Goal: Communication & Community: Answer question/provide support

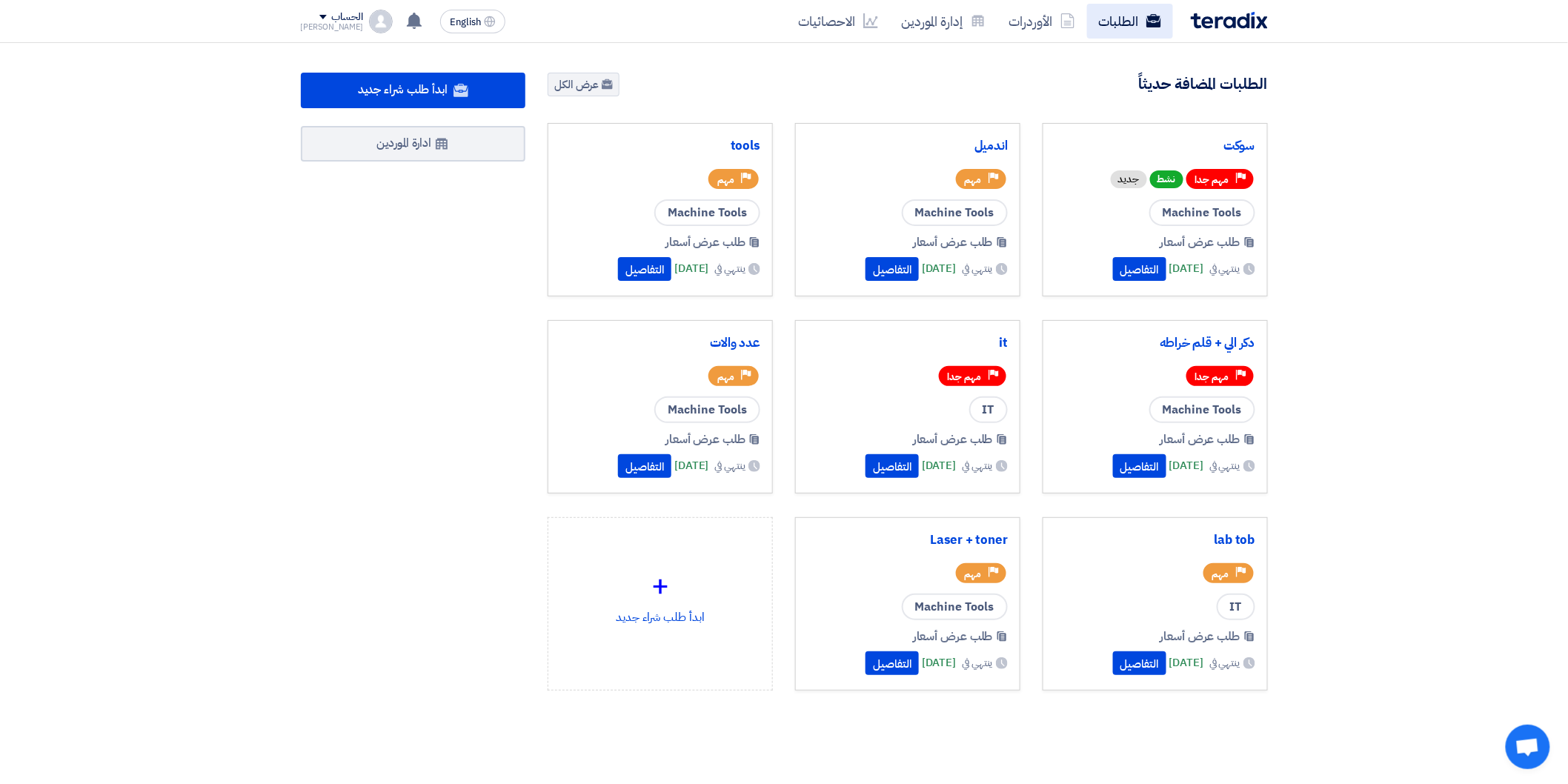
click at [1131, 27] on link "الطلبات" at bounding box center [1130, 21] width 86 height 35
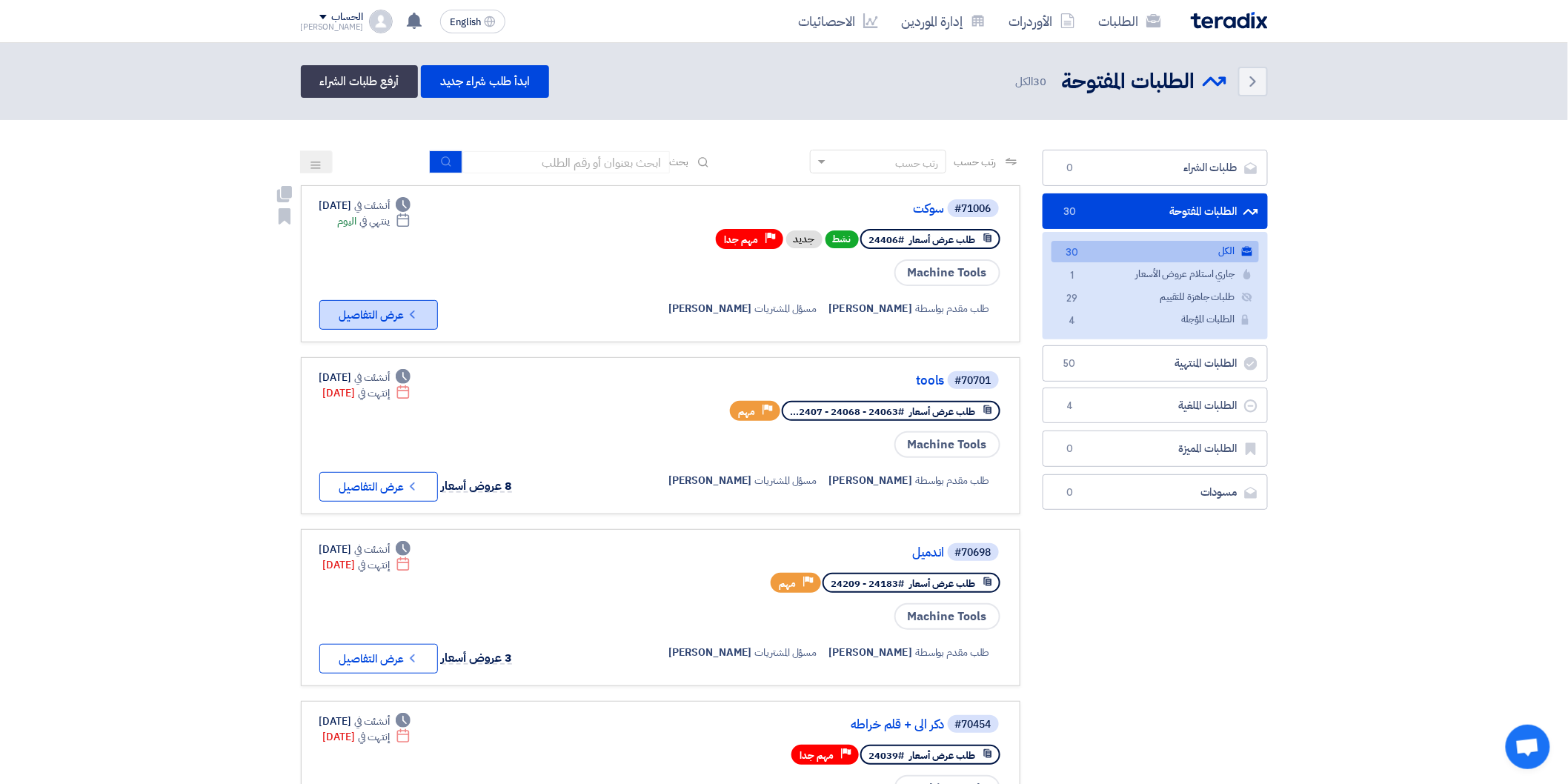
click at [409, 311] on icon "Check details" at bounding box center [412, 314] width 14 height 14
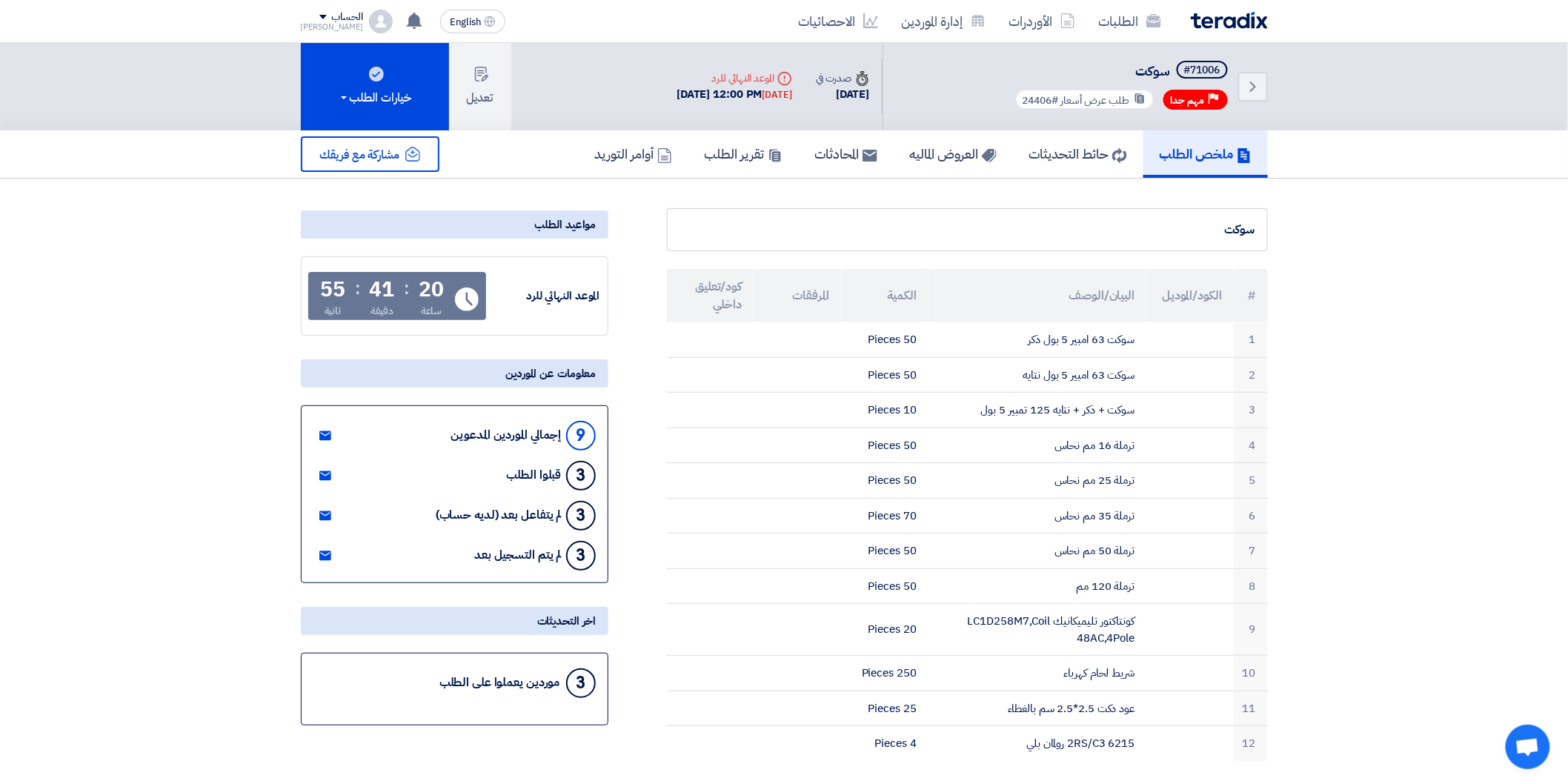
click at [768, 157] on icon at bounding box center [775, 156] width 15 height 15
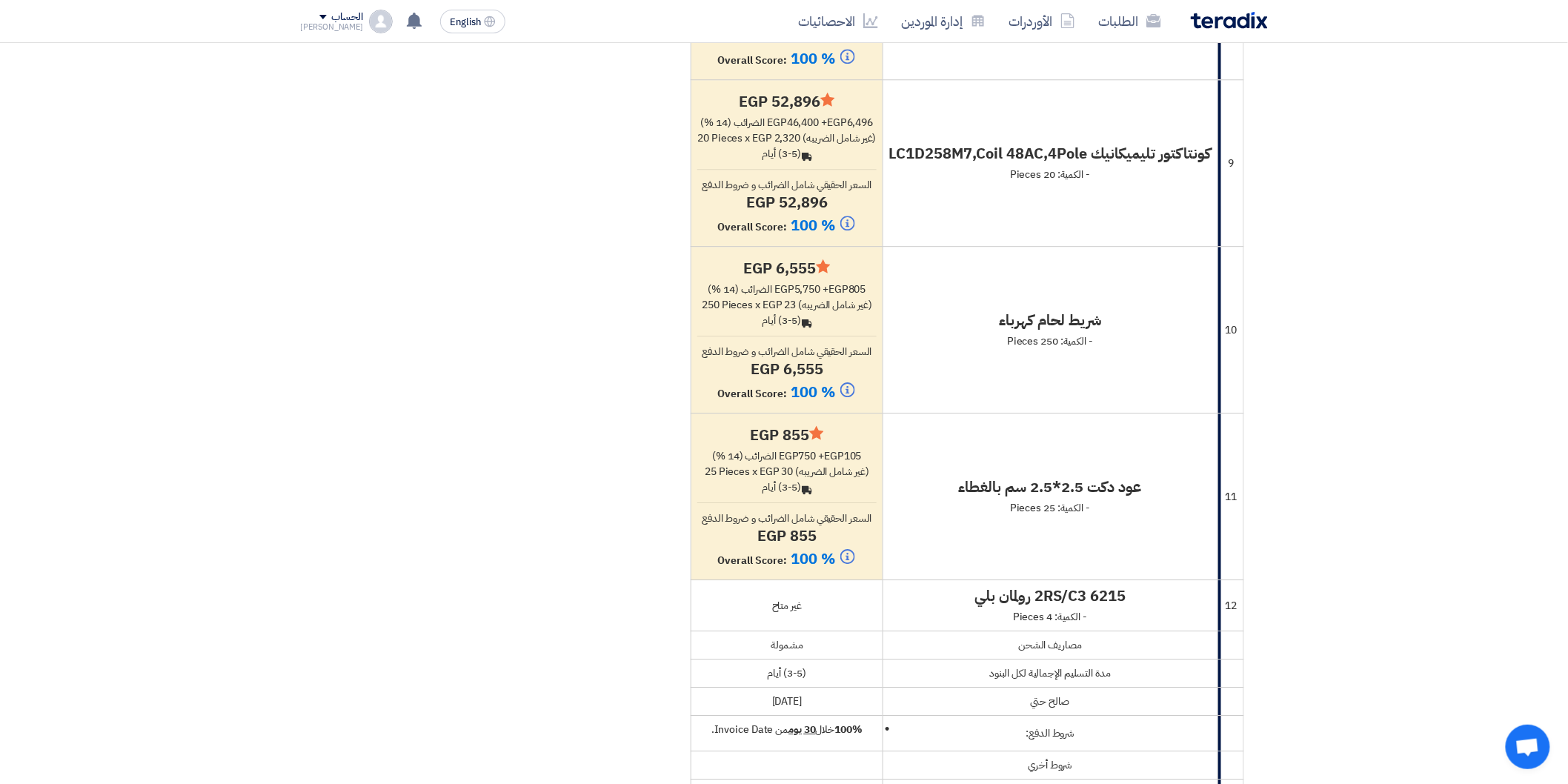
scroll to position [1677, 0]
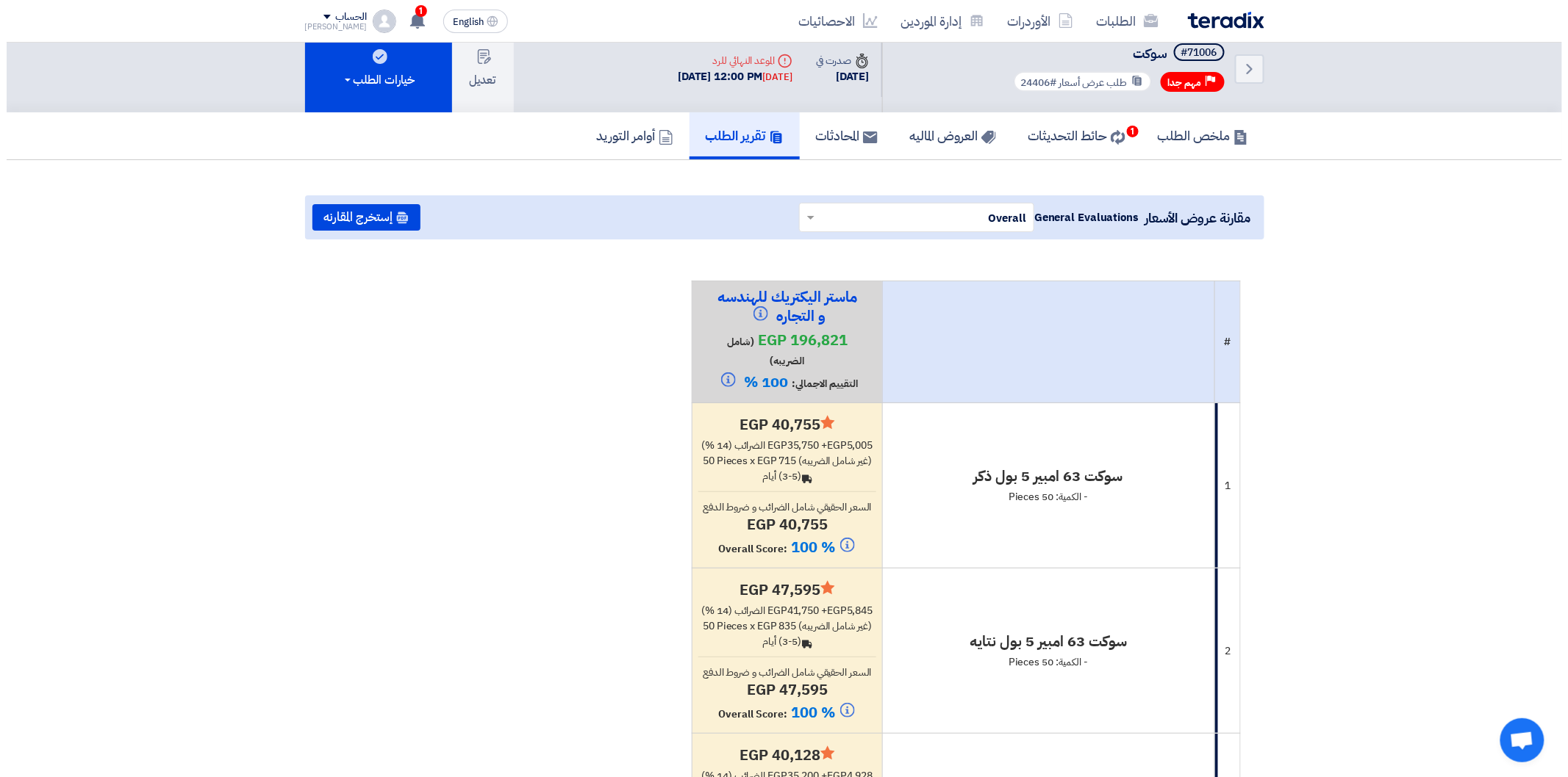
scroll to position [0, 0]
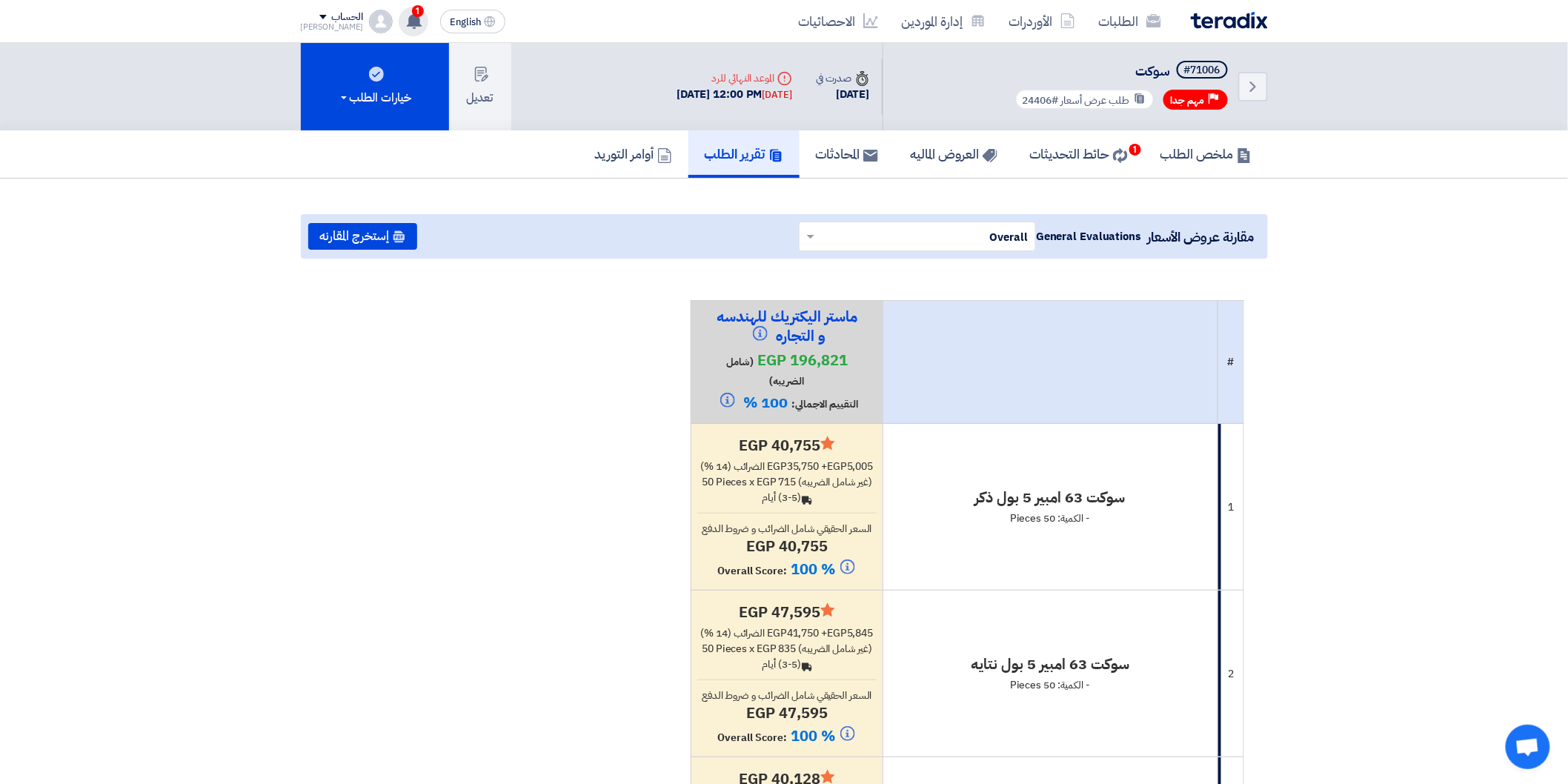
click at [406, 16] on icon at bounding box center [413, 20] width 16 height 16
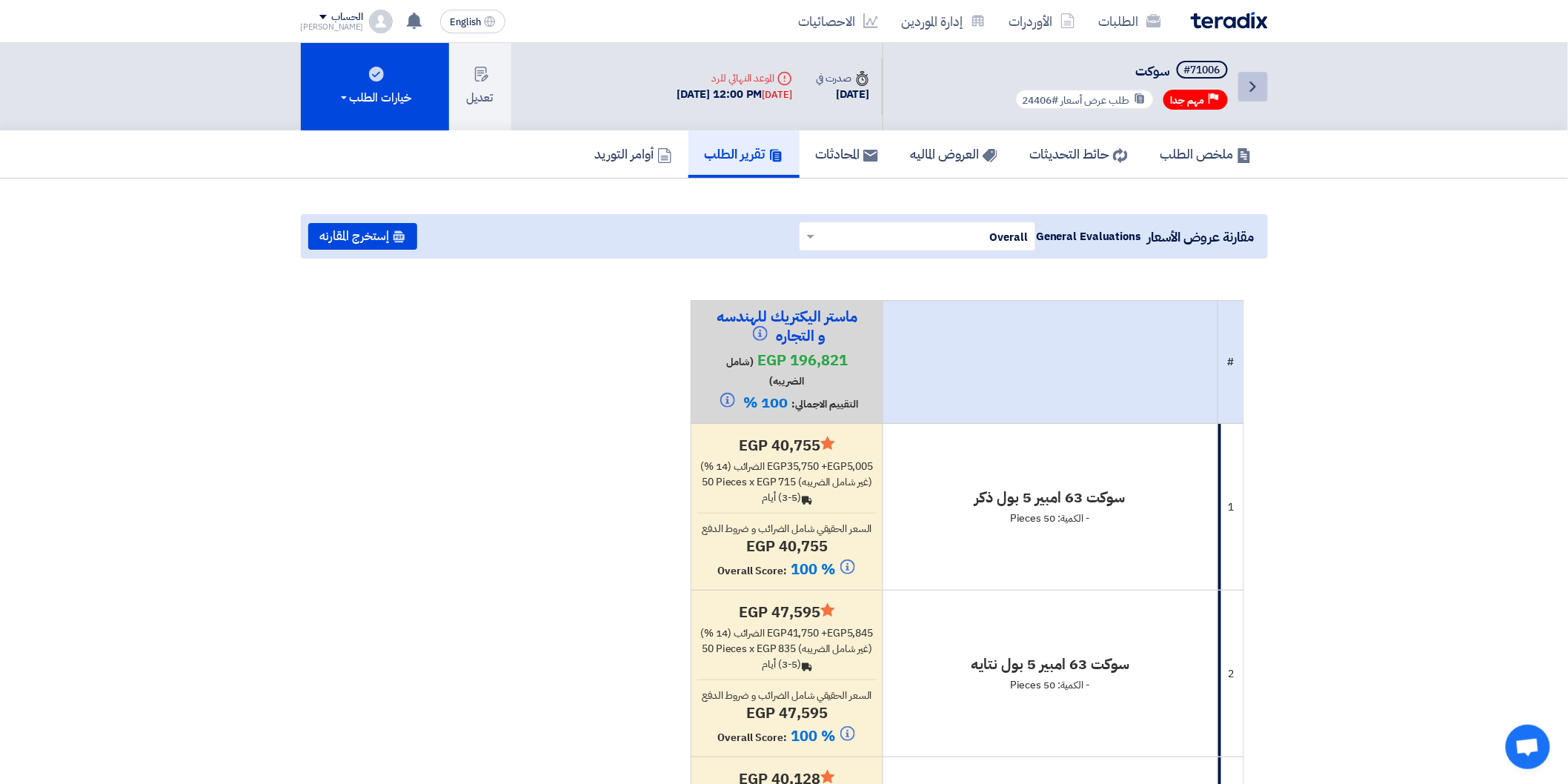
click at [1258, 75] on link "Back" at bounding box center [1252, 86] width 29 height 29
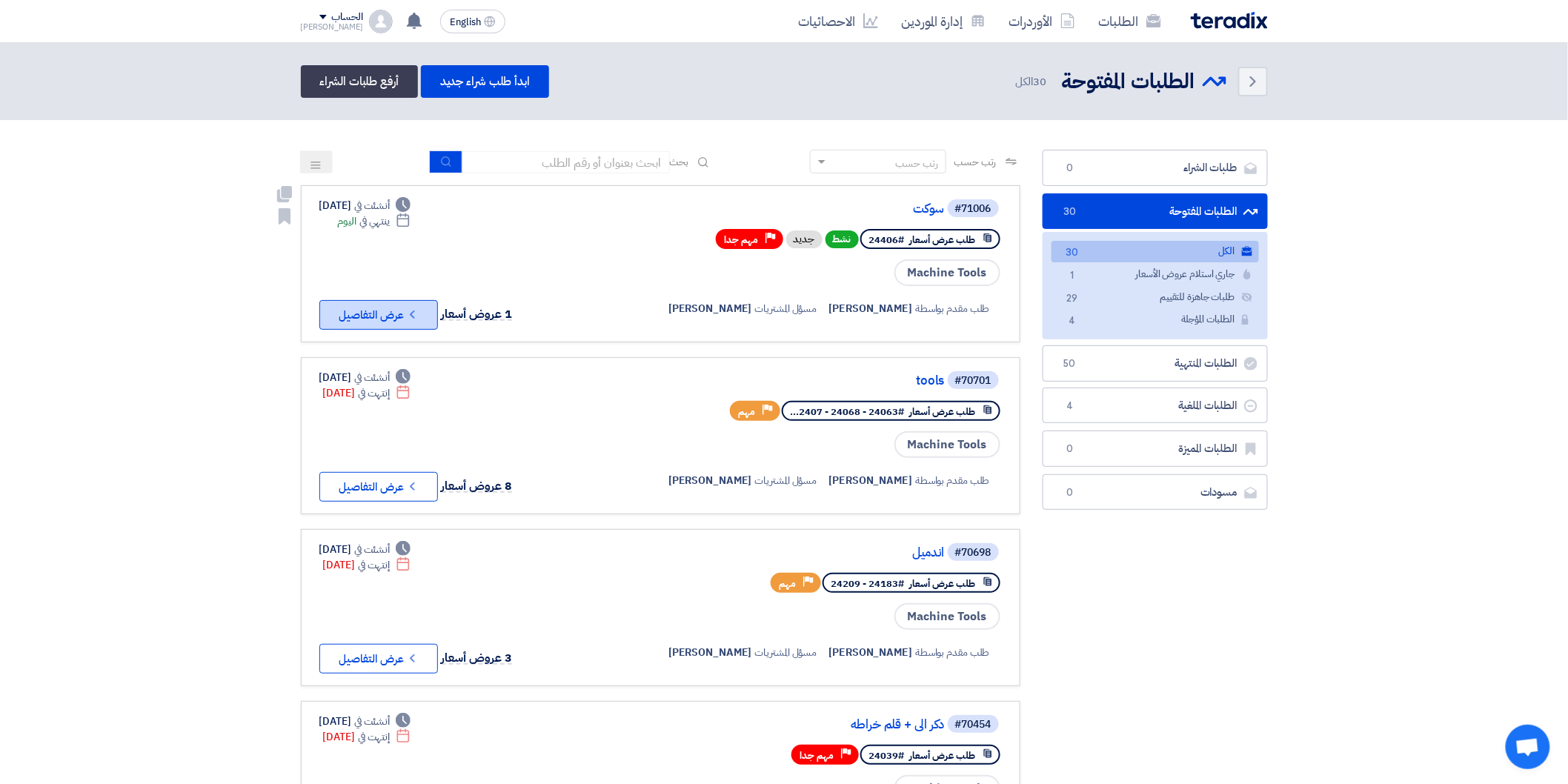
click at [401, 300] on button "Check details عرض التفاصيل" at bounding box center [378, 314] width 118 height 29
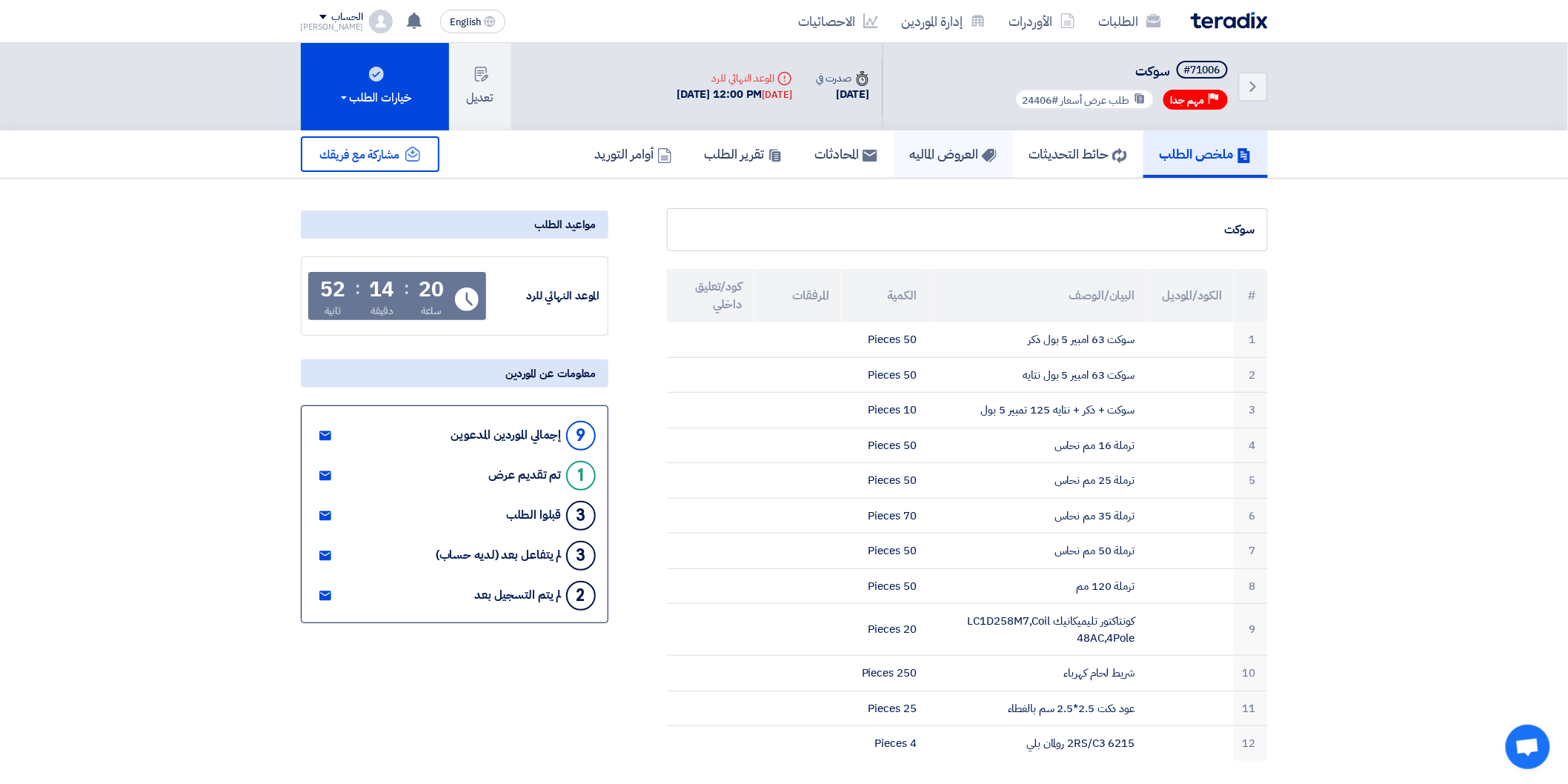
click at [919, 161] on h5 "العروض الماليه" at bounding box center [953, 153] width 86 height 17
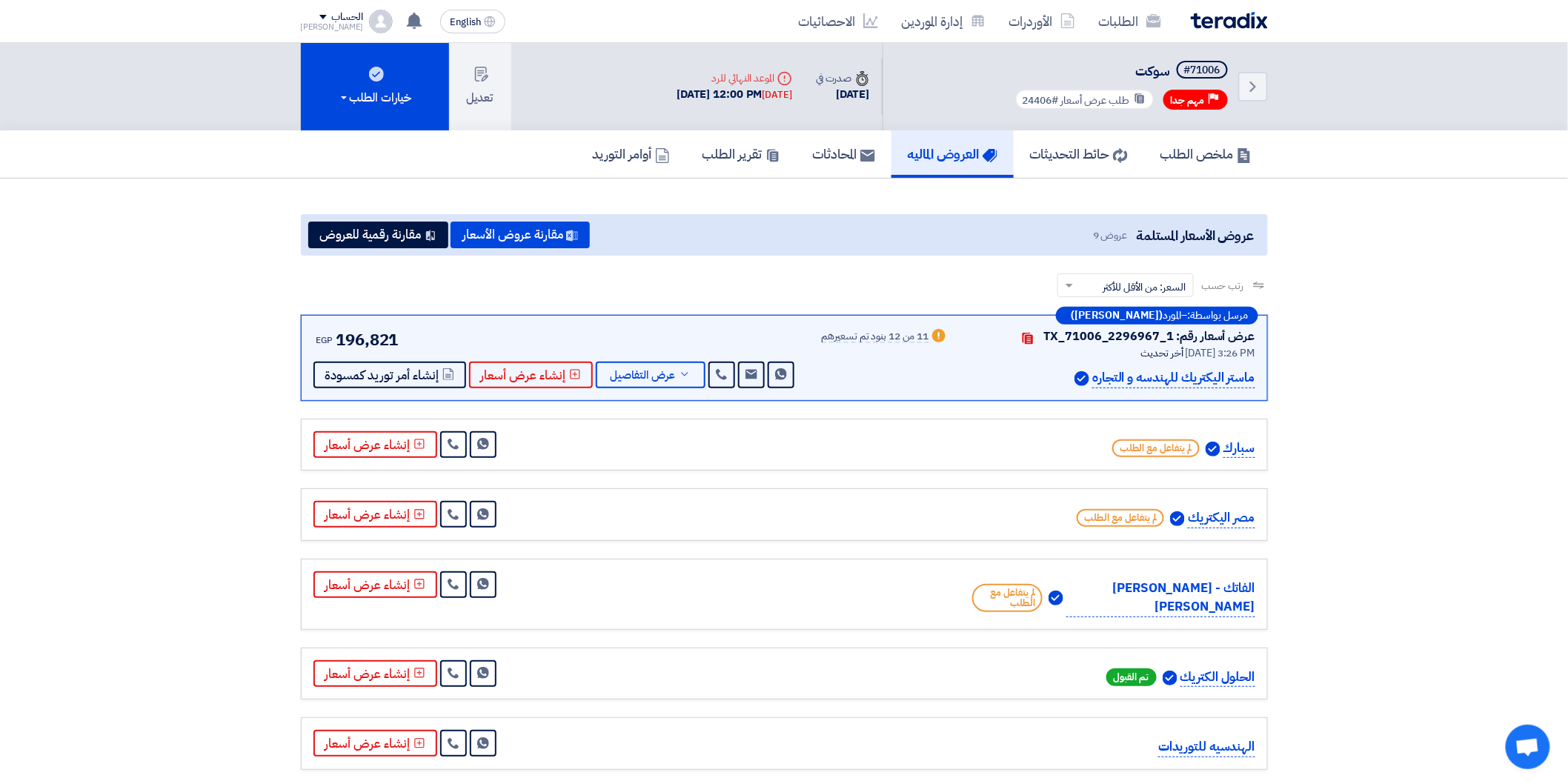
click at [248, 424] on section "عروض الأسعار المستلمة عروض 9 مقارنة عروض الأسعار مقارنة رقمية للعروض رتب حسب رت…" at bounding box center [784, 597] width 1568 height 838
drag, startPoint x: 108, startPoint y: 348, endPoint x: 109, endPoint y: 367, distance: 19.0
click at [109, 367] on section "عروض الأسعار المستلمة عروض 9 مقارنة عروض الأسعار مقارنة رقمية للعروض رتب حسب رت…" at bounding box center [784, 597] width 1568 height 838
drag, startPoint x: 109, startPoint y: 367, endPoint x: 97, endPoint y: 269, distance: 98.7
click at [97, 269] on section "عروض الأسعار المستلمة عروض 9 مقارنة عروض الأسعار مقارنة رقمية للعروض رتب حسب رت…" at bounding box center [784, 597] width 1568 height 838
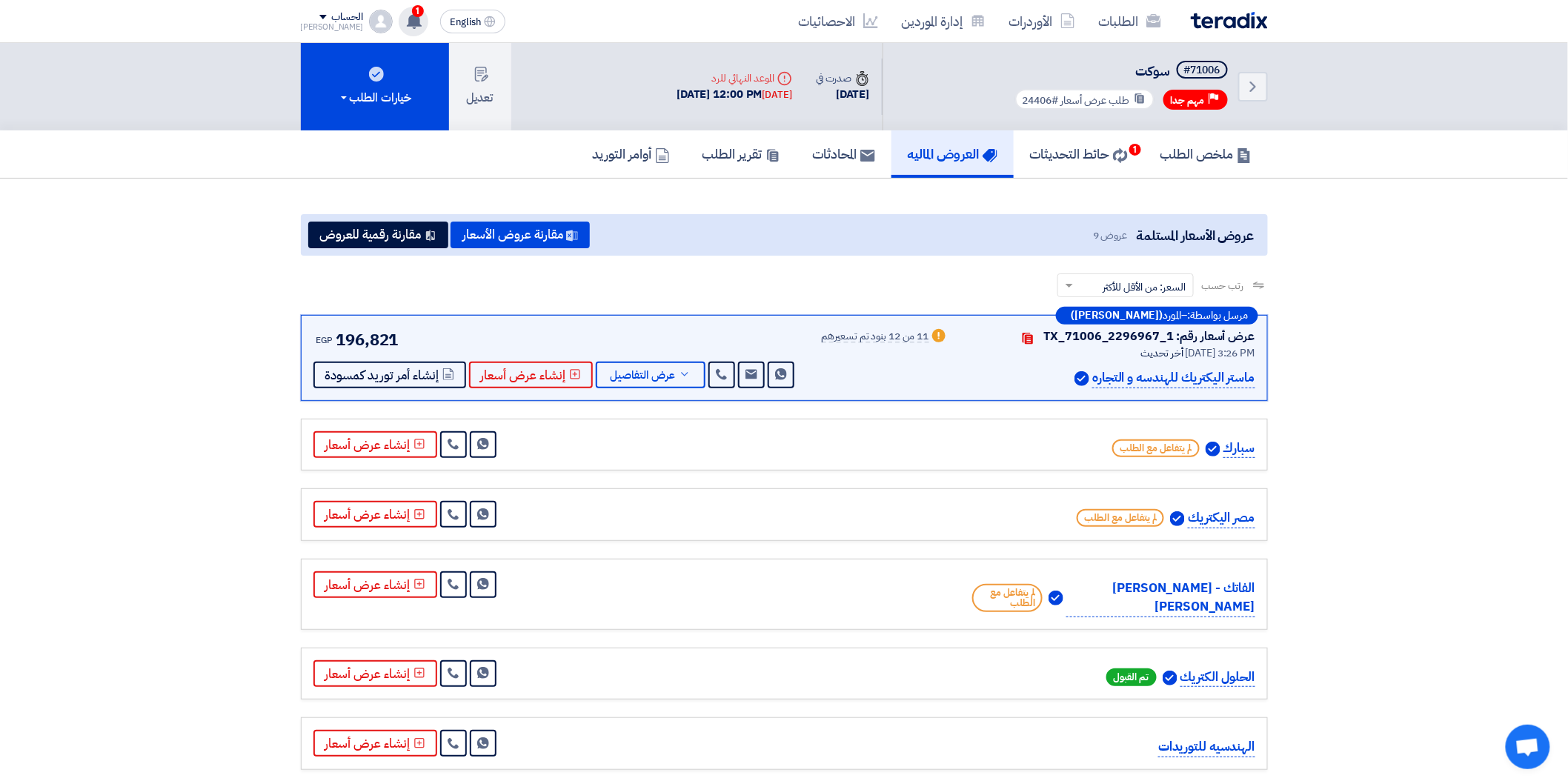
drag, startPoint x: 396, startPoint y: 16, endPoint x: 386, endPoint y: 17, distance: 10.0
click at [406, 16] on use at bounding box center [414, 20] width 15 height 16
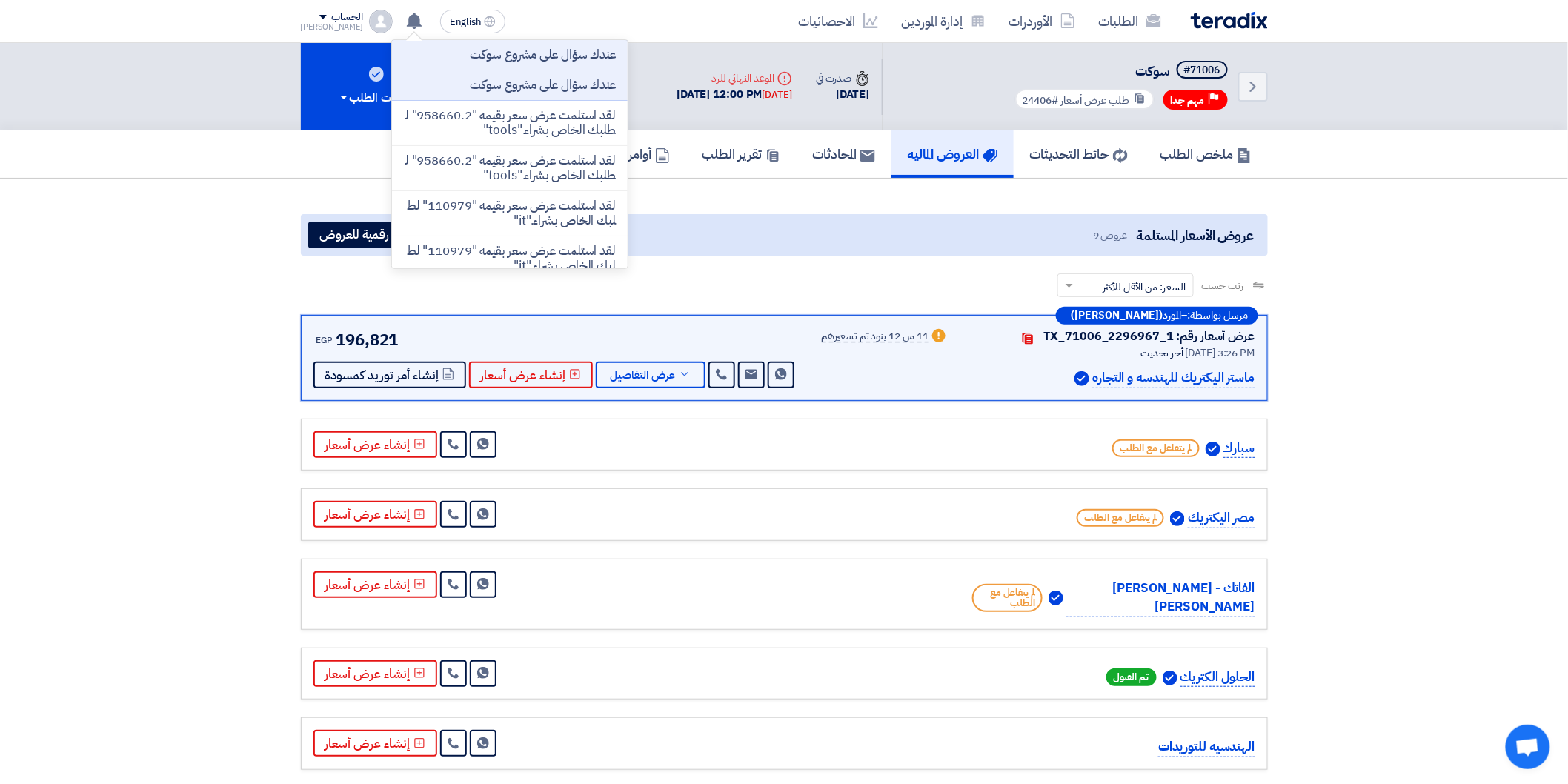
click at [157, 344] on section "عروض الأسعار المستلمة عروض 9 مقارنة عروض الأسعار مقارنة رقمية للعروض رتب حسب رت…" at bounding box center [784, 597] width 1568 height 838
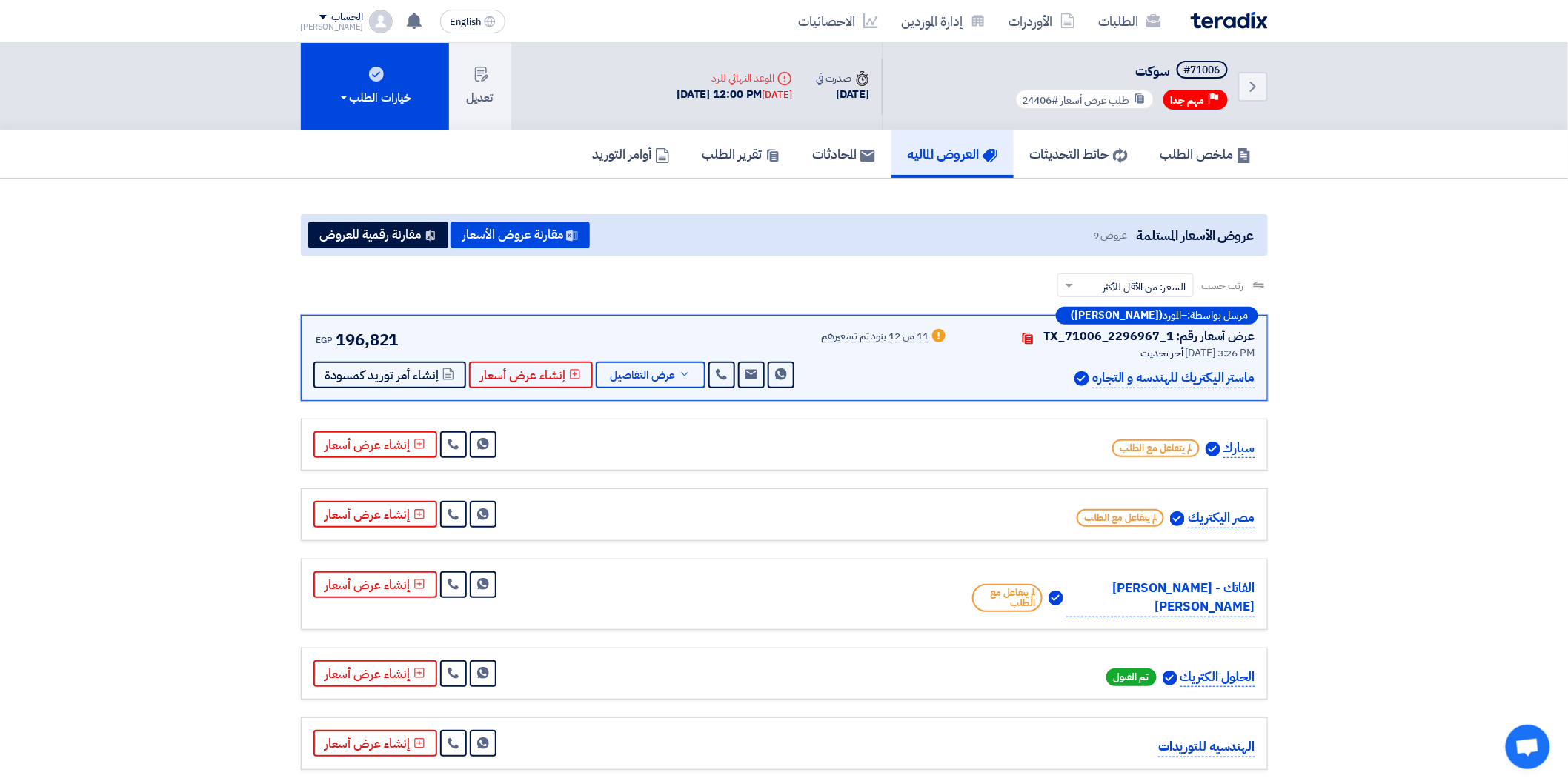
drag, startPoint x: 1365, startPoint y: 448, endPoint x: 1401, endPoint y: 477, distance: 46.2
click at [1364, 449] on section "عروض الأسعار المستلمة عروض 9 مقارنة عروض الأسعار مقارنة رقمية للعروض رتب حسب رت…" at bounding box center [784, 597] width 1568 height 838
click at [390, 237] on button "مقارنة رقمية للعروض" at bounding box center [378, 235] width 140 height 27
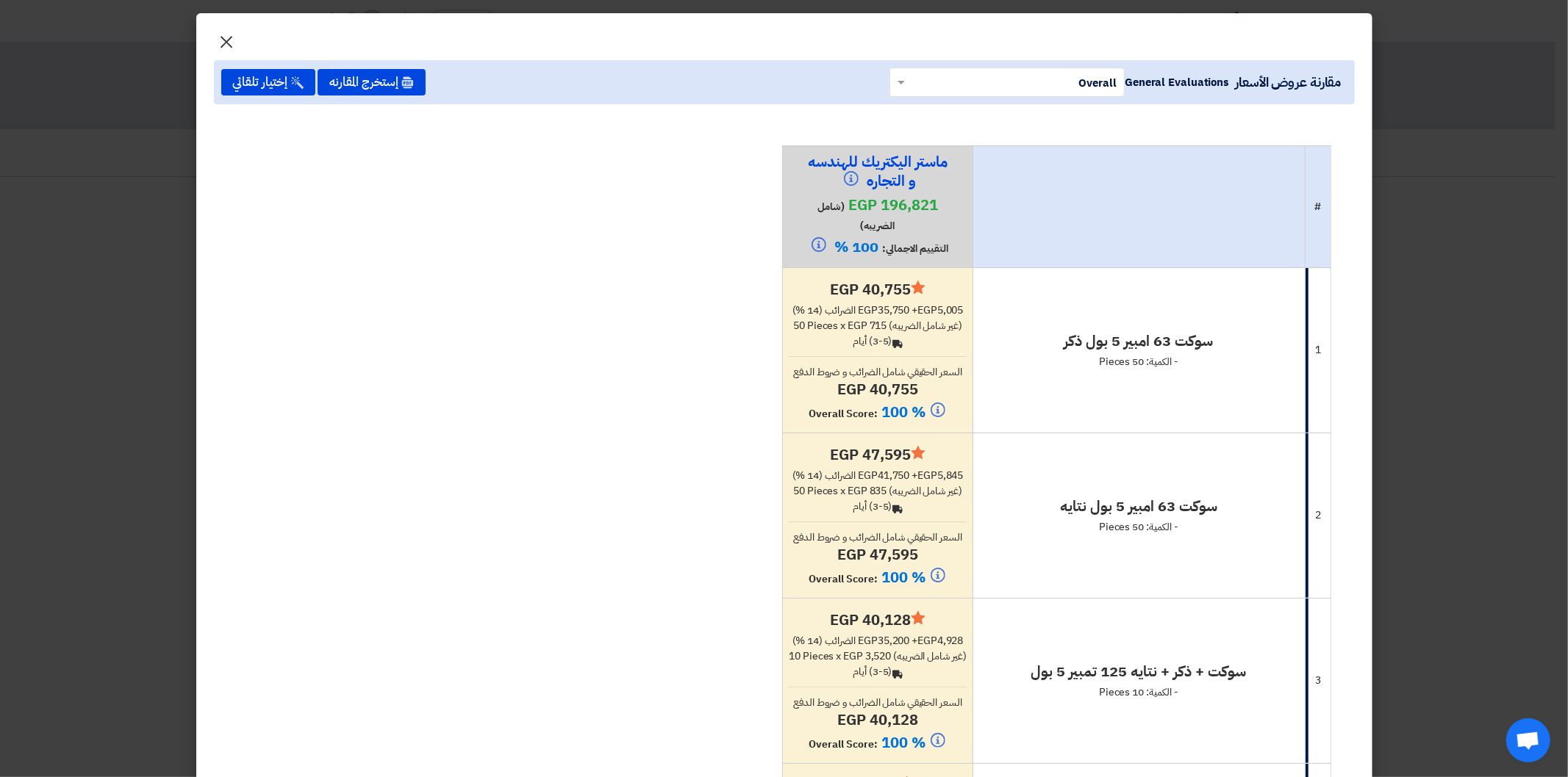
drag, startPoint x: 226, startPoint y: 44, endPoint x: 289, endPoint y: 91, distance: 78.6
click at [228, 42] on span "×" at bounding box center [227, 41] width 17 height 44
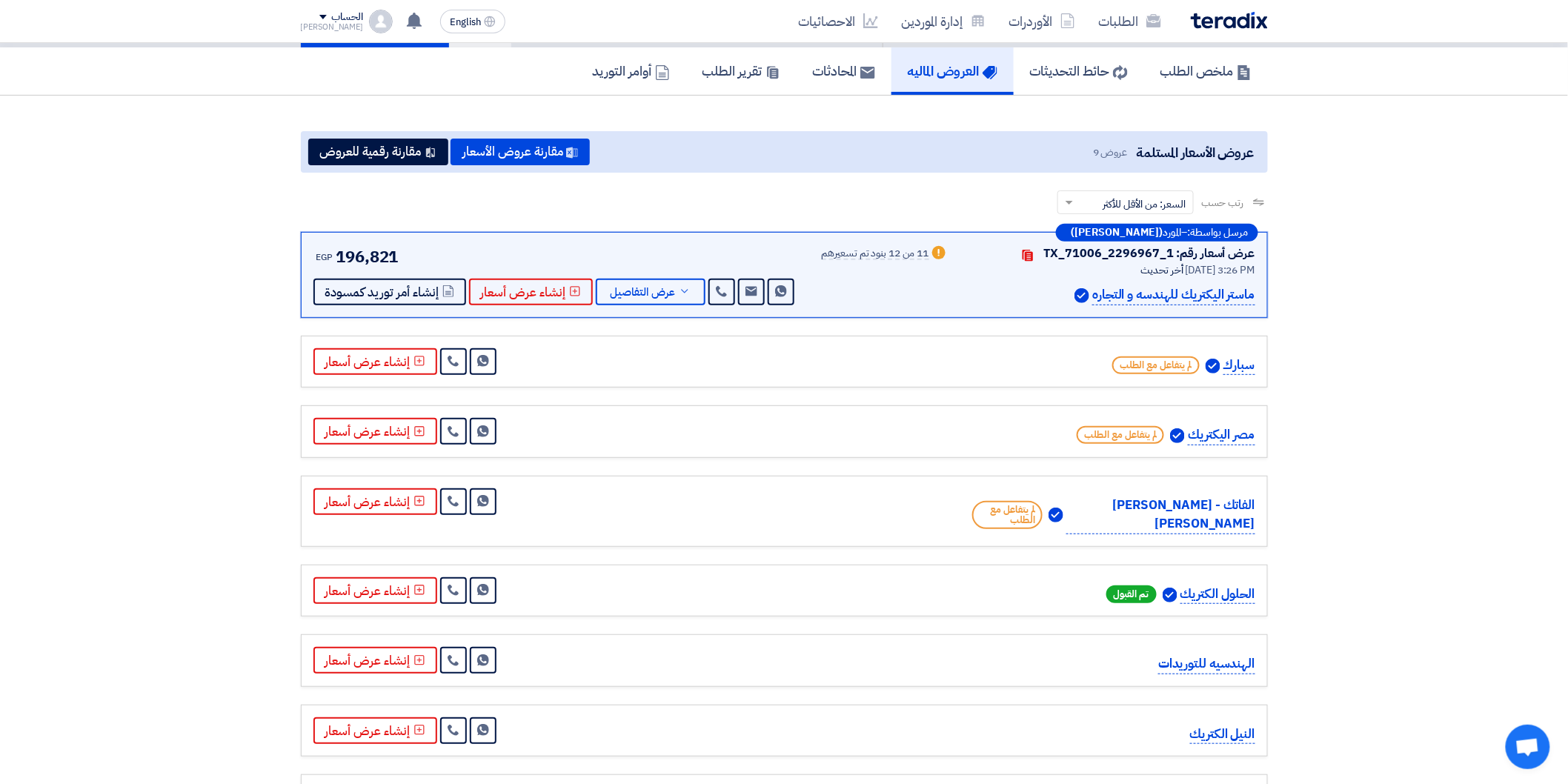
scroll to position [82, 0]
click at [1337, 205] on section "عروض الأسعار المستلمة عروض 9 مقارنة عروض الأسعار مقارنة رقمية للعروض رتب حسب رت…" at bounding box center [784, 515] width 1568 height 838
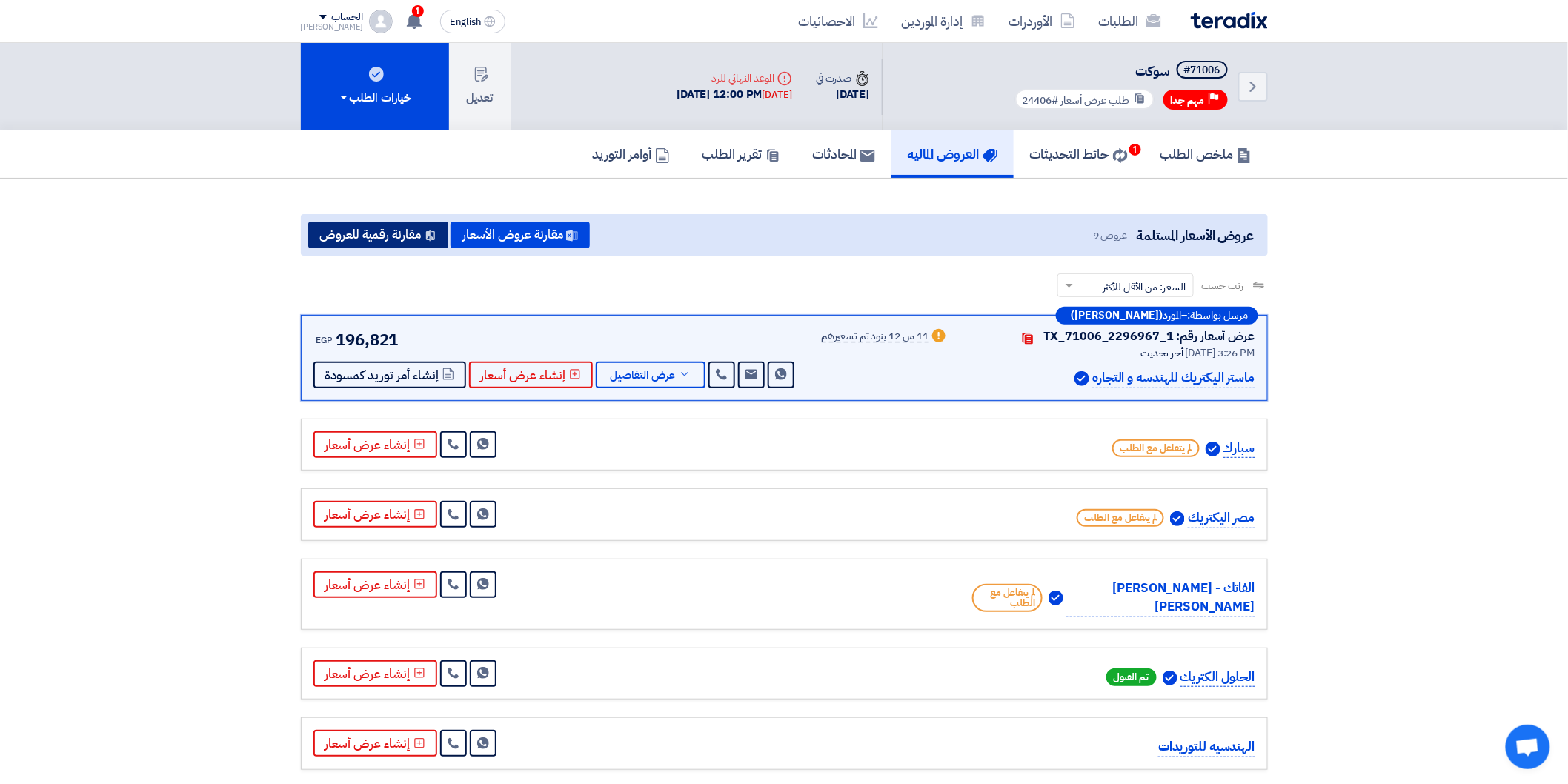
click at [400, 230] on button "مقارنة رقمية للعروض" at bounding box center [378, 235] width 140 height 27
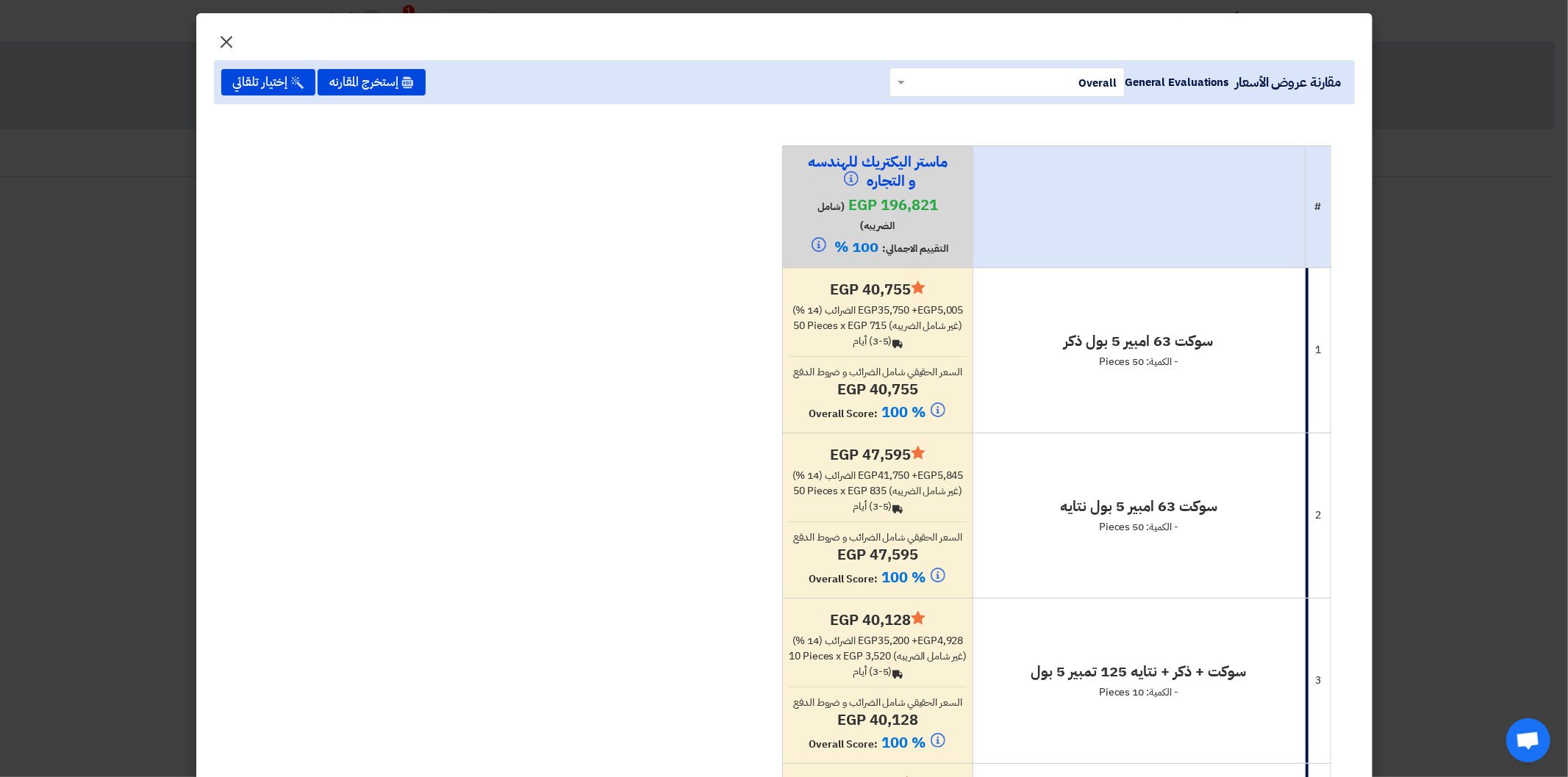
click at [232, 38] on span "×" at bounding box center [227, 41] width 17 height 44
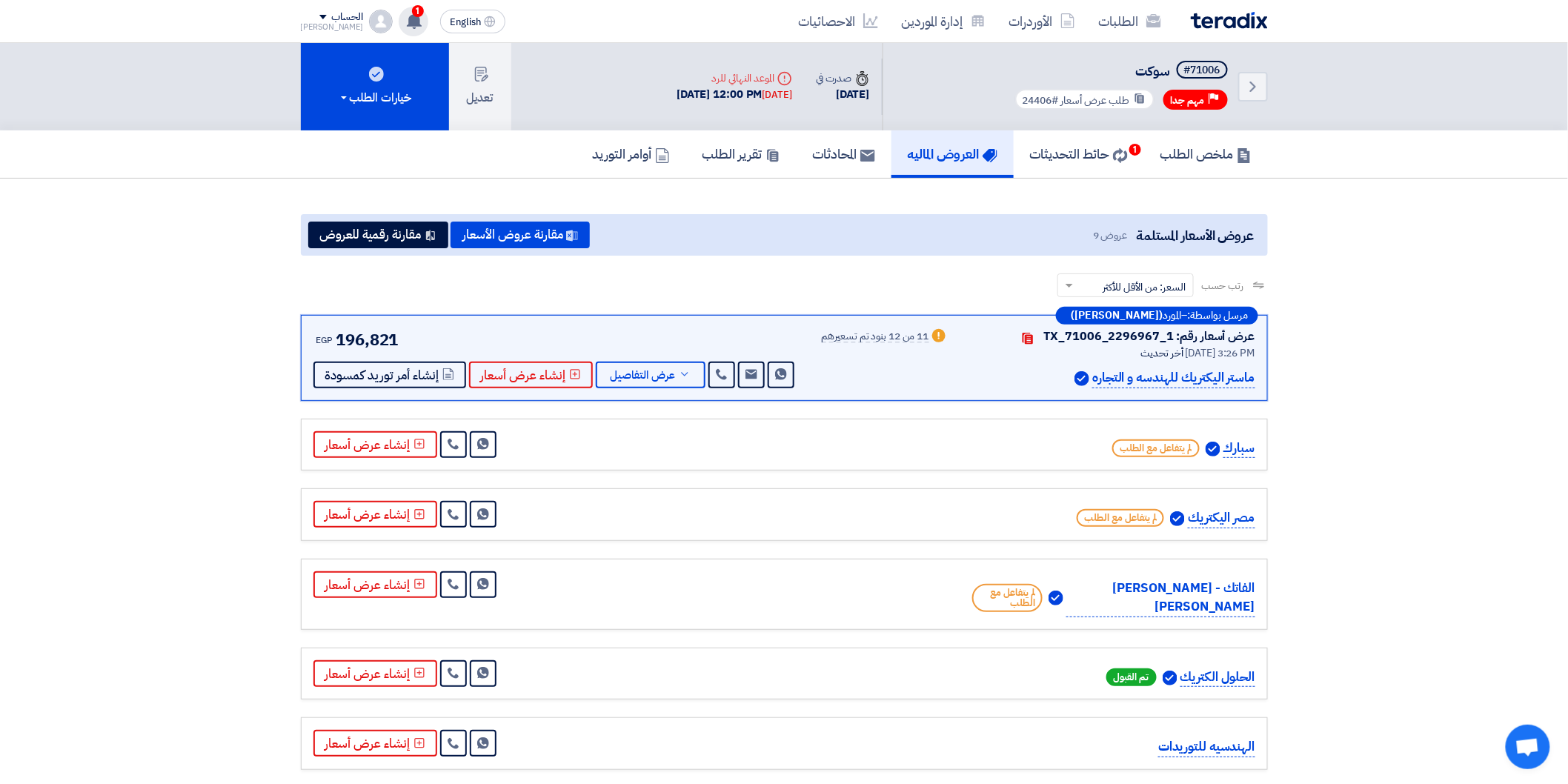
click at [406, 21] on use at bounding box center [414, 20] width 15 height 16
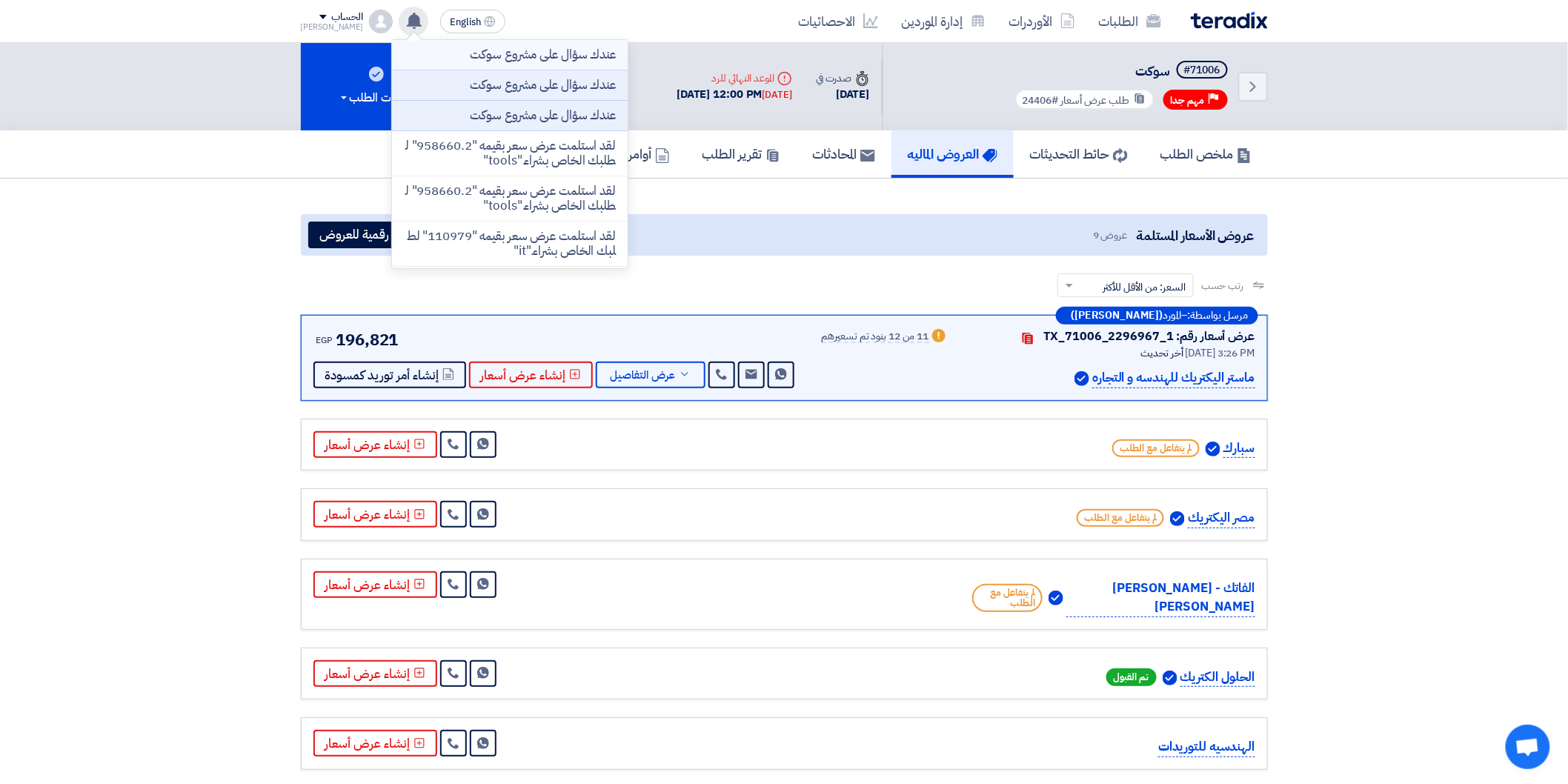
click at [552, 50] on p "عندك سؤال على مشروع سوكت" at bounding box center [543, 55] width 146 height 15
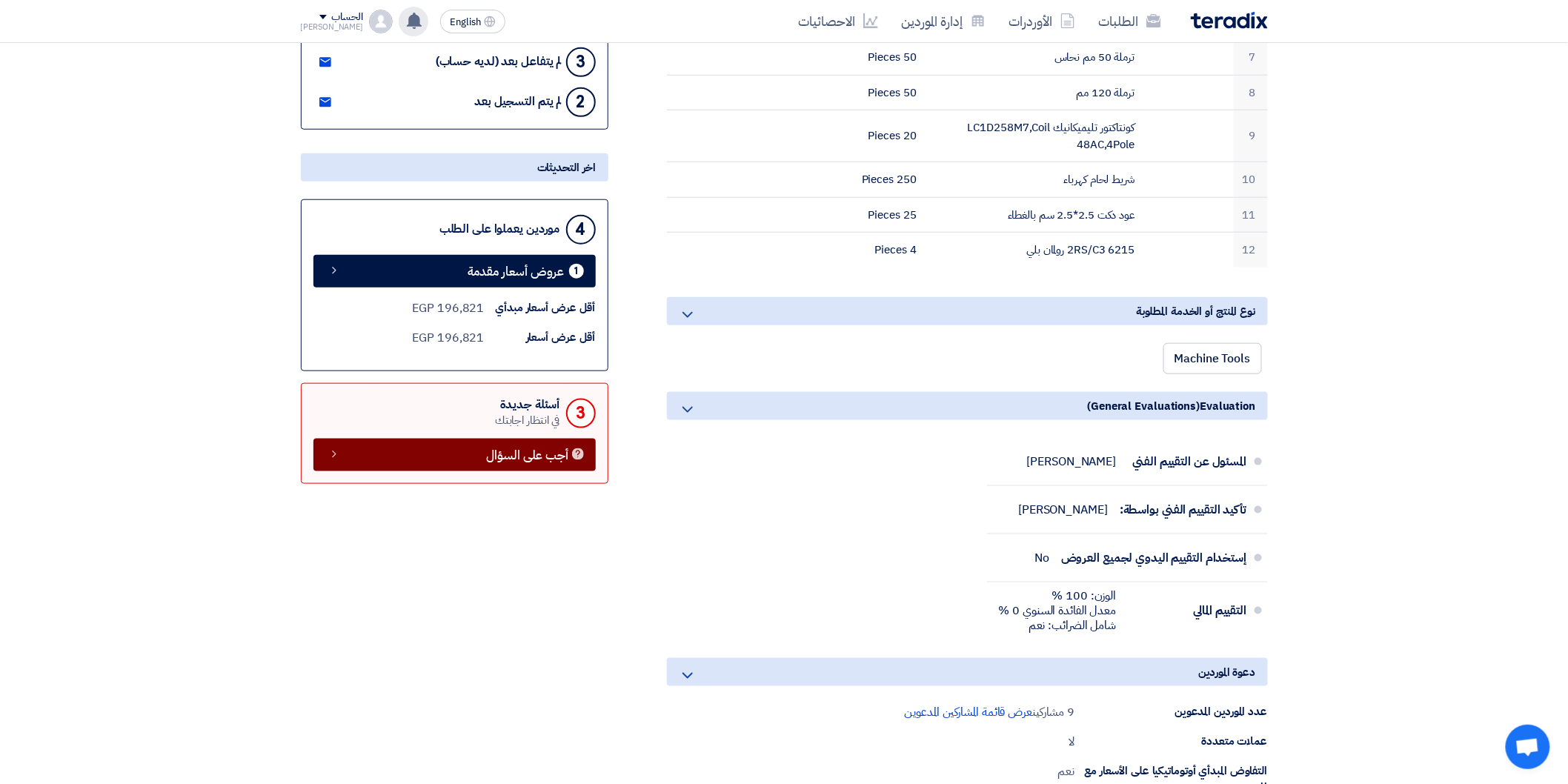
click at [550, 454] on span "أجب على السؤال" at bounding box center [528, 455] width 82 height 11
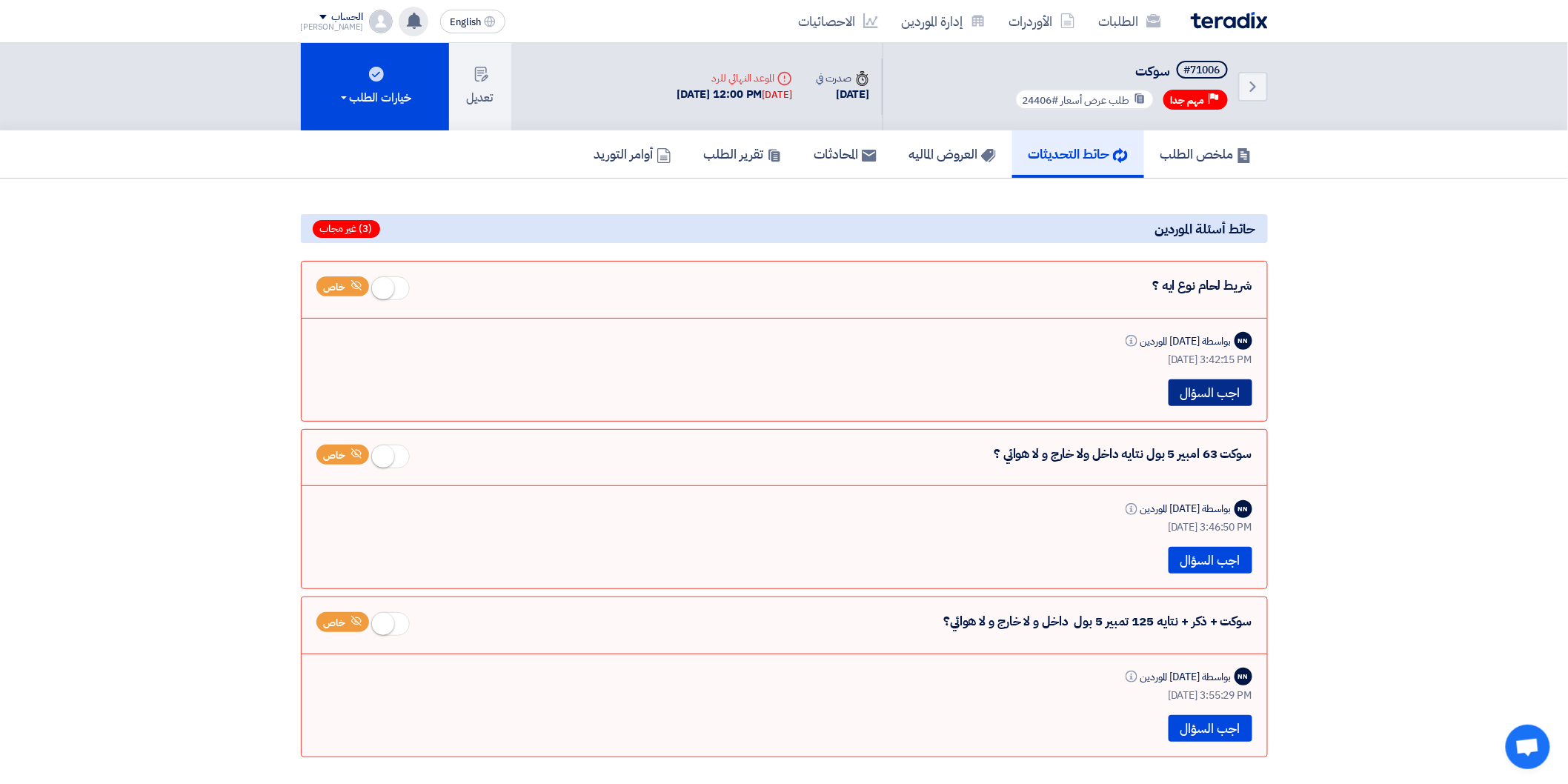
click at [1229, 392] on button "اجب السؤال" at bounding box center [1210, 393] width 84 height 27
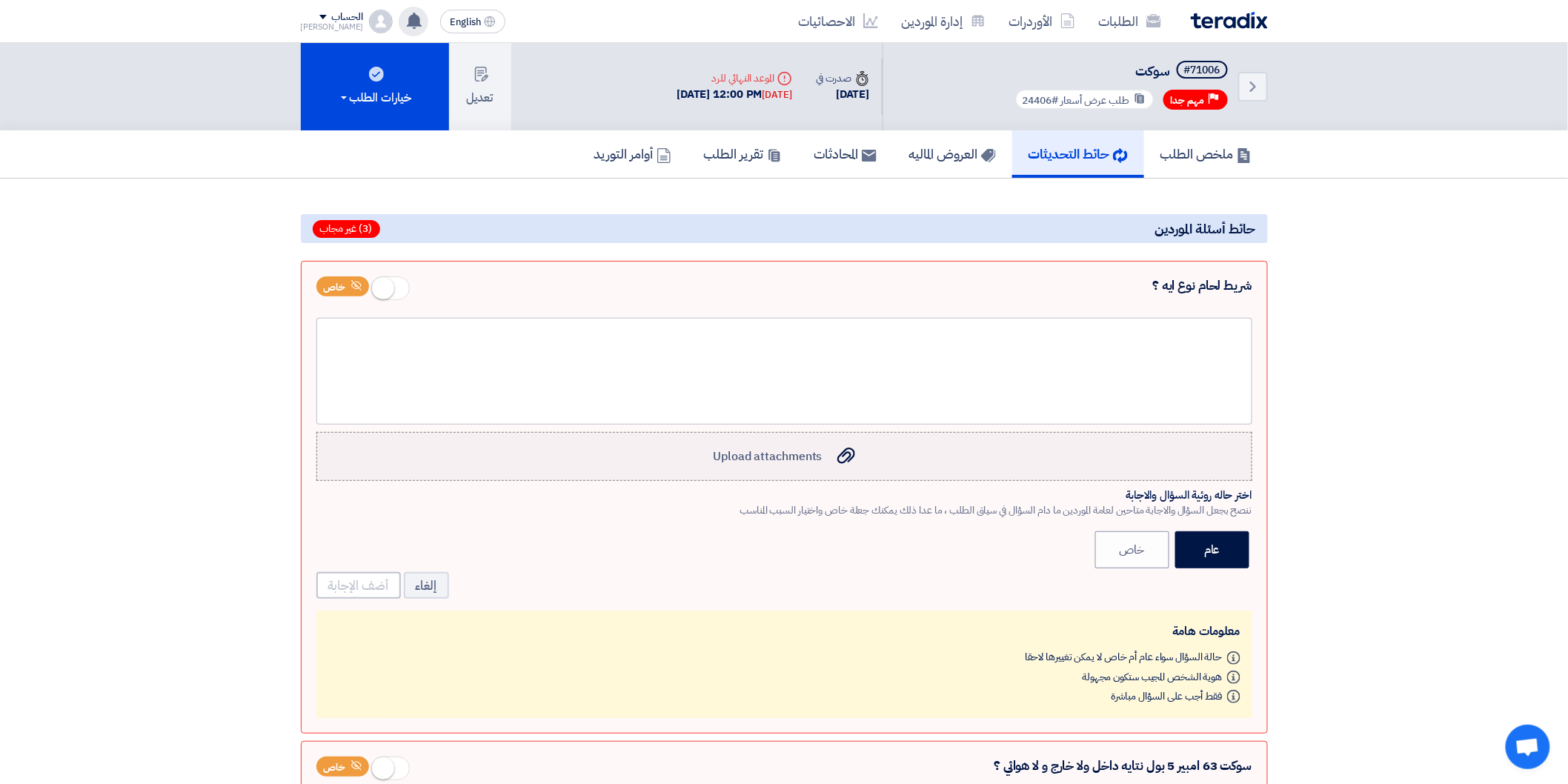
click at [857, 462] on label "Upload attachments Upload attachments" at bounding box center [784, 456] width 935 height 49
click at [0, 0] on input "Upload attachments Upload attachments" at bounding box center [0, 0] width 0 height 0
click at [1345, 347] on section "بدائل وبنود مقترحة لا توجد اقتراحات من قبل الموردين حتى الآن سيتم عرض البدائل ا…" at bounding box center [784, 756] width 1568 height 1156
click at [376, 284] on small at bounding box center [383, 288] width 23 height 23
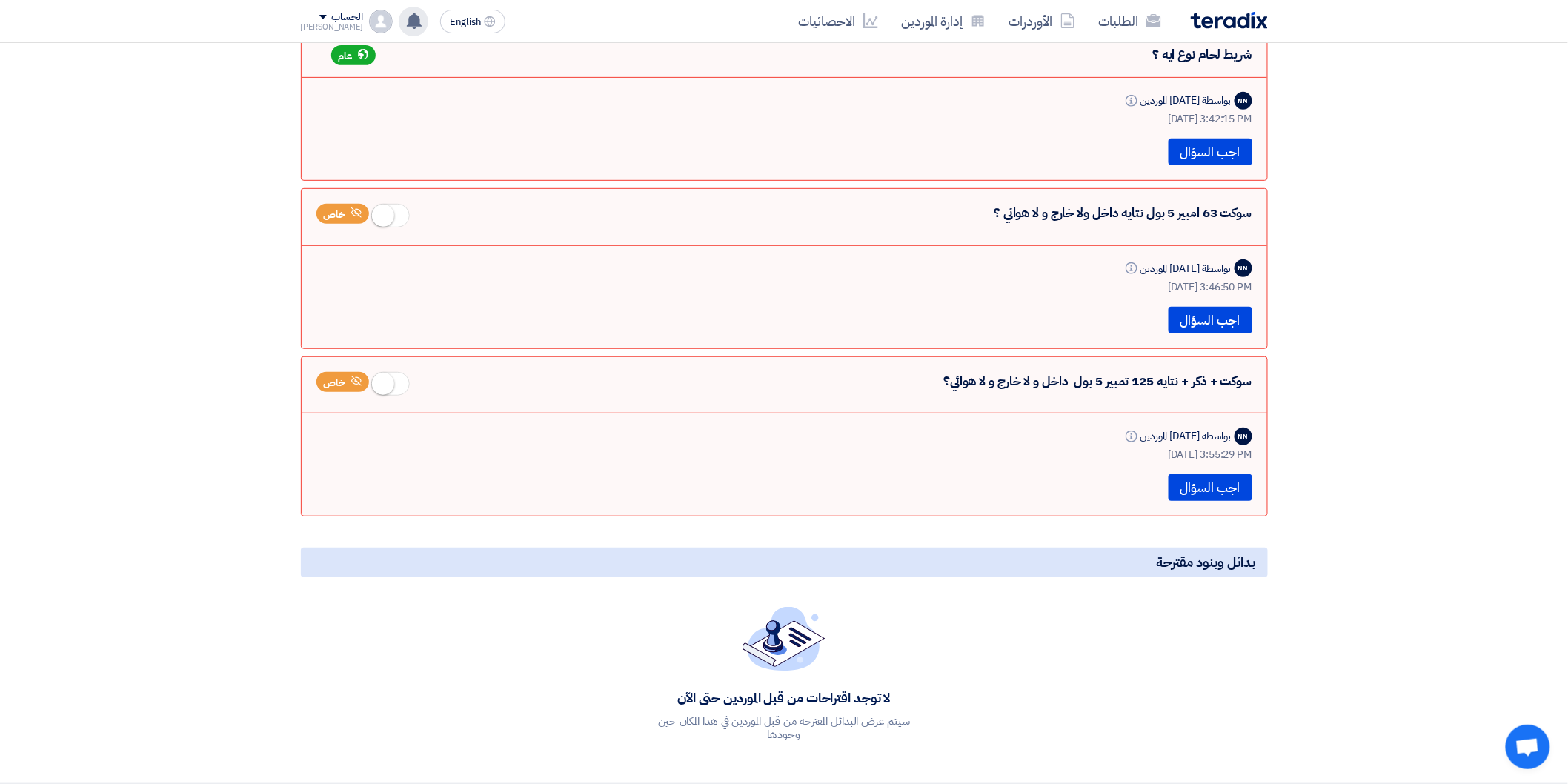
scroll to position [82, 0]
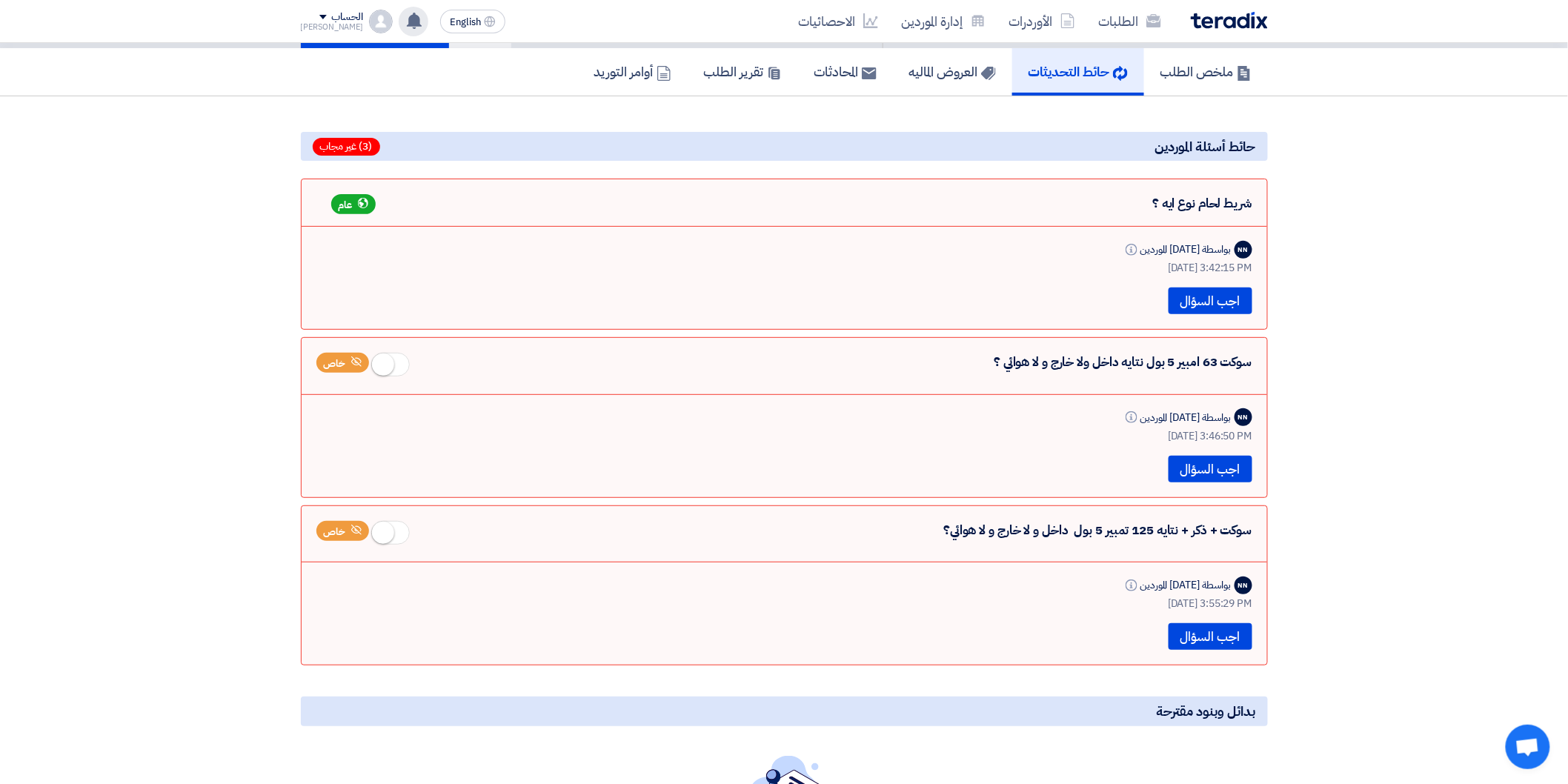
click at [1322, 278] on section "بدائل وبنود مقترحة لا توجد اقتراحات من قبل الموردين حتى الآن سيتم عرض البدائل ا…" at bounding box center [784, 514] width 1568 height 835
click at [1383, 286] on section "بدائل وبنود مقترحة لا توجد اقتراحات من قبل الموردين حتى الآن سيتم عرض البدائل ا…" at bounding box center [784, 514] width 1568 height 835
